Goal: Go to known website

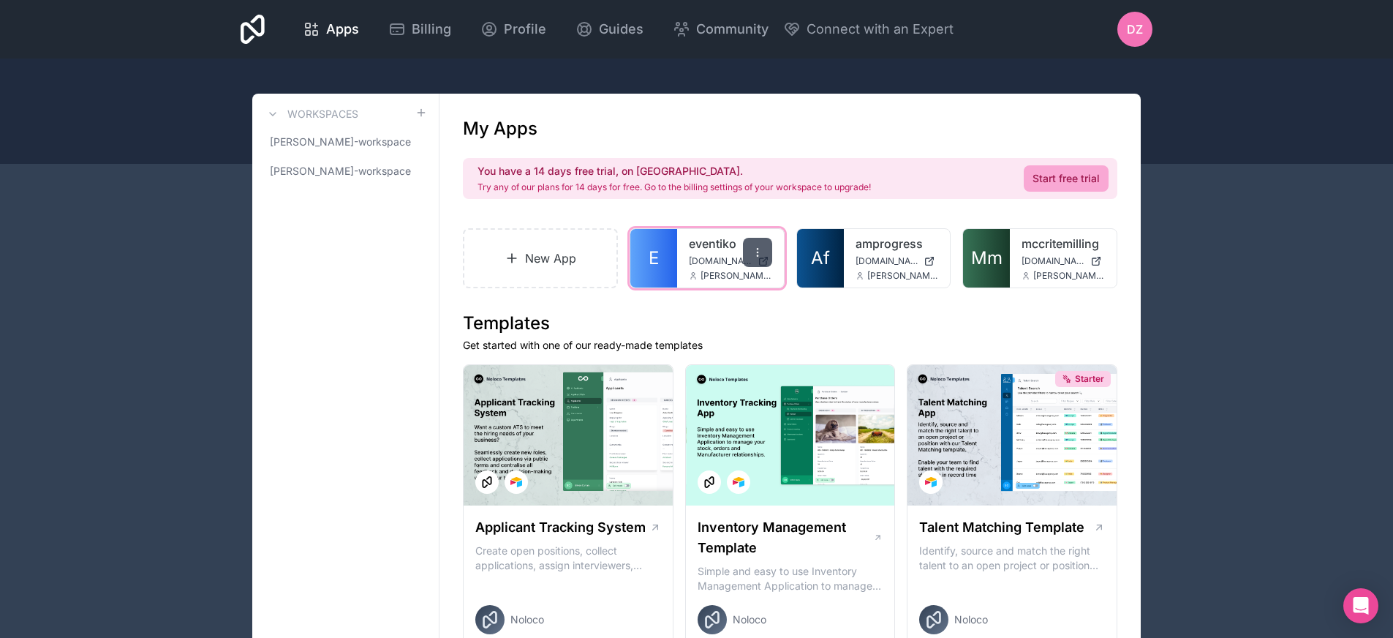
click at [764, 252] on div at bounding box center [757, 252] width 29 height 29
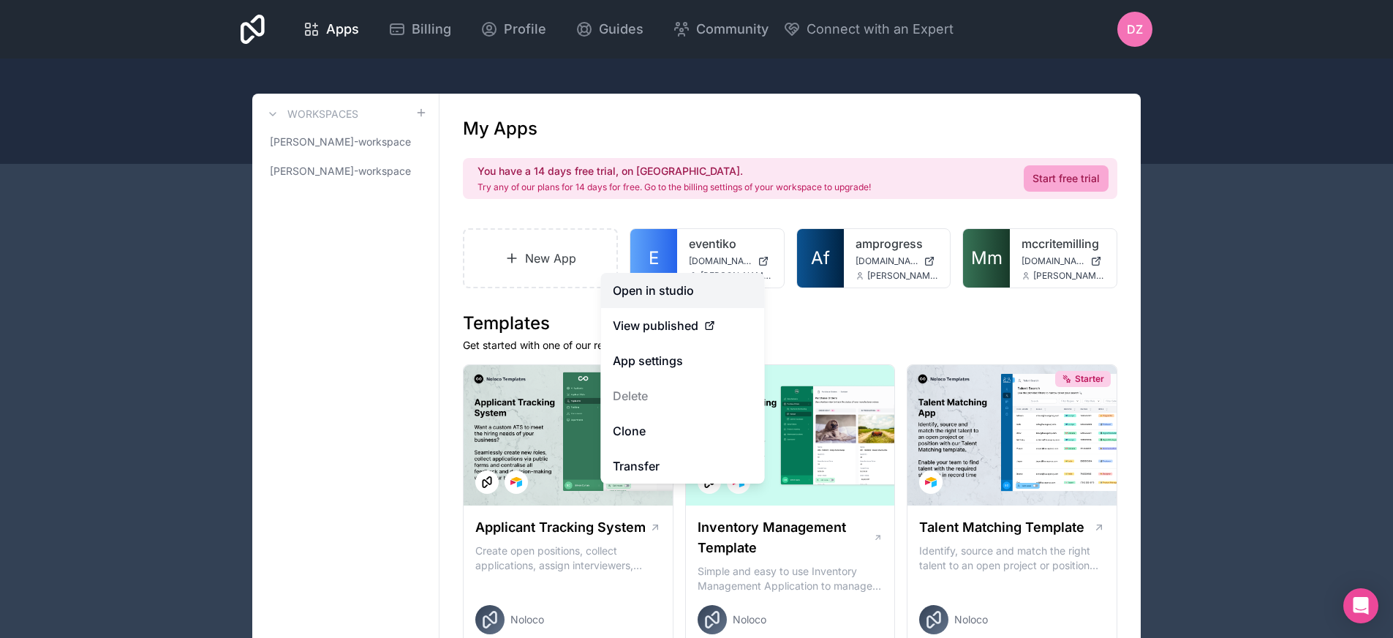
click at [708, 282] on link "Open in studio" at bounding box center [683, 290] width 164 height 35
